Goal: Task Accomplishment & Management: Use online tool/utility

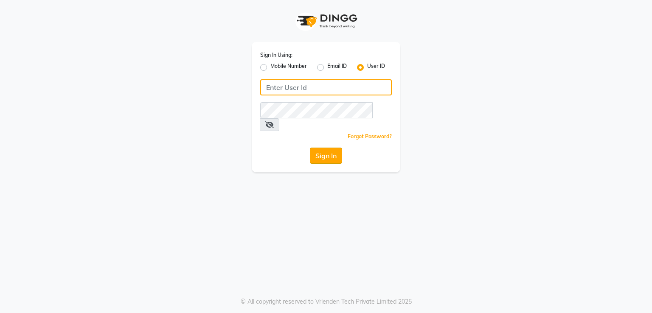
type input "[DEMOGRAPHIC_DATA]"
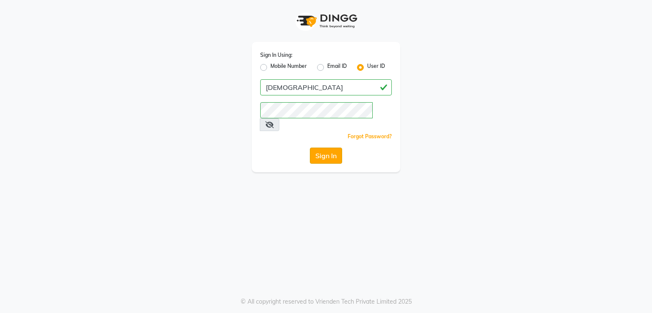
click at [325, 148] on button "Sign In" at bounding box center [326, 156] width 32 height 16
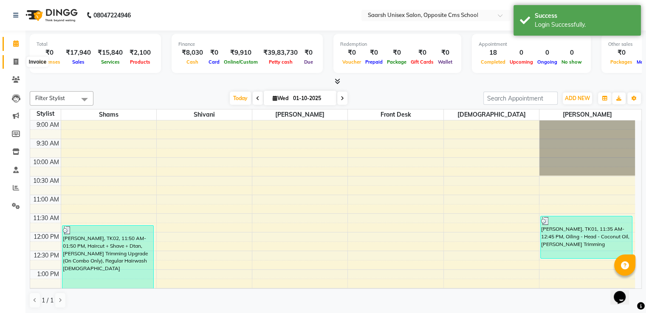
click at [14, 63] on icon at bounding box center [16, 62] width 5 height 6
select select "service"
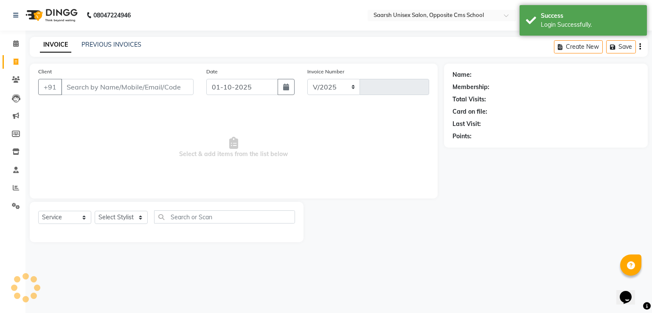
select select "3962"
type input "2390"
click at [131, 46] on link "PREVIOUS INVOICES" at bounding box center [112, 45] width 60 height 8
